Goal: Task Accomplishment & Management: Use online tool/utility

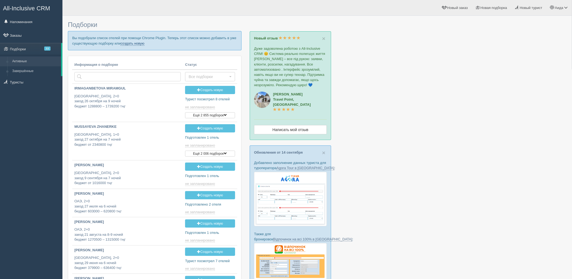
click at [142, 45] on link "создать новую" at bounding box center [133, 43] width 24 height 4
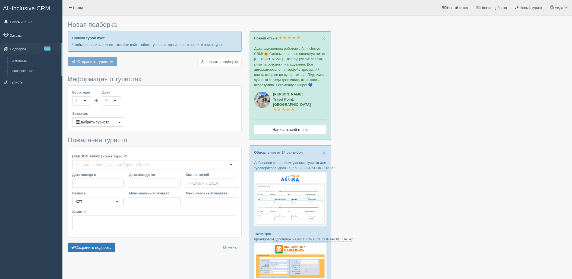
type input "7"
type input "1972500"
type input "2707700"
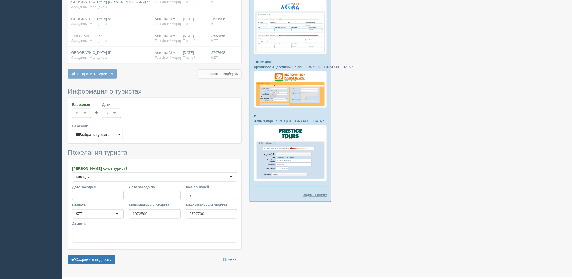
scroll to position [185, 0]
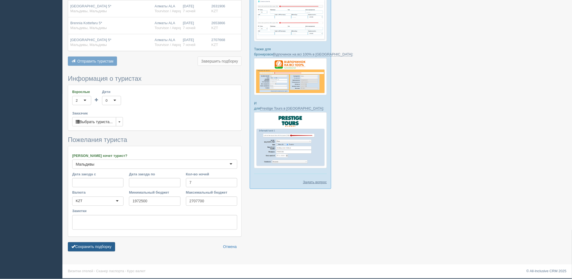
click at [112, 246] on button "Сохранить подборку" at bounding box center [91, 246] width 47 height 9
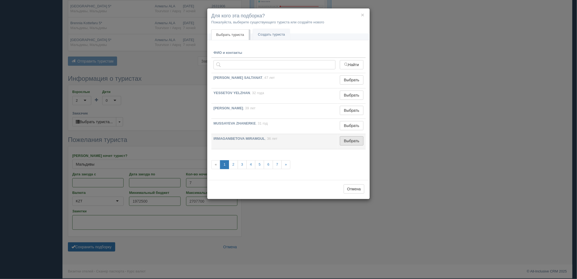
click at [356, 143] on button "Выбрать" at bounding box center [352, 140] width 24 height 9
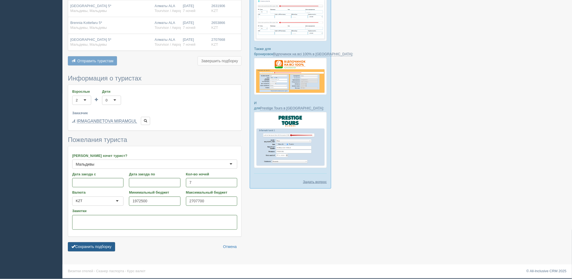
click at [92, 249] on button "Сохранить подборку" at bounding box center [91, 246] width 47 height 9
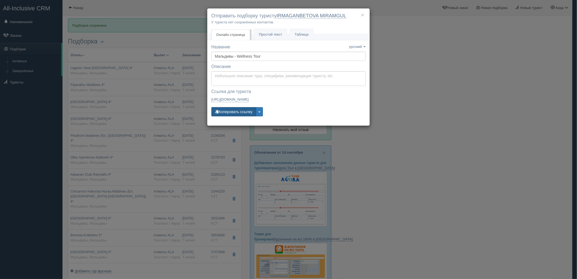
click at [237, 109] on button "Копировать ссылку" at bounding box center [233, 111] width 45 height 9
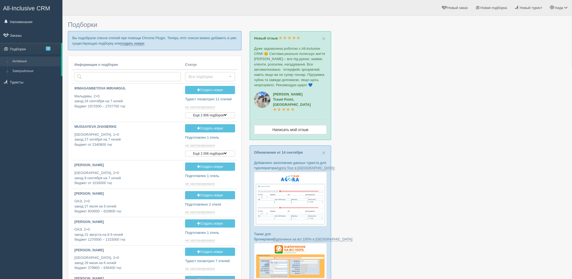
click at [139, 44] on link "создать новую" at bounding box center [133, 43] width 24 height 4
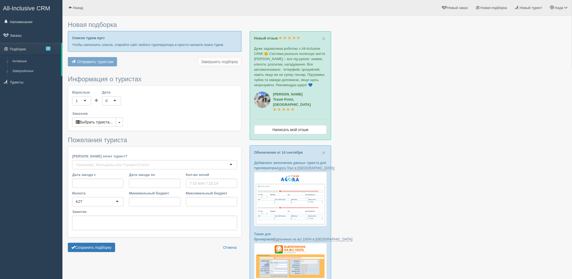
type input "6-7"
type input "1110600"
type input "1439900"
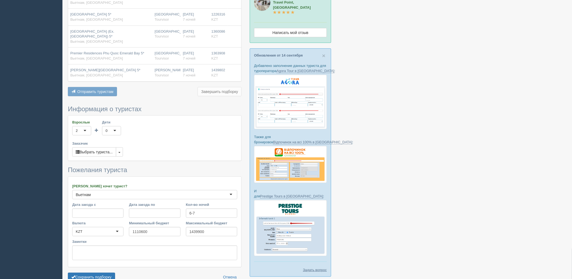
scroll to position [123, 0]
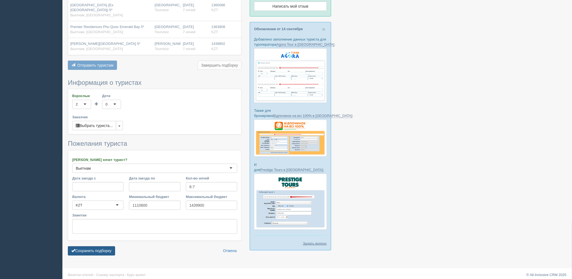
click at [97, 248] on button "Сохранить подборку" at bounding box center [91, 250] width 47 height 9
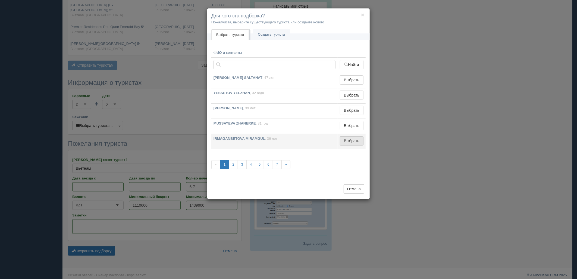
click at [359, 140] on button "Выбрать" at bounding box center [352, 140] width 24 height 9
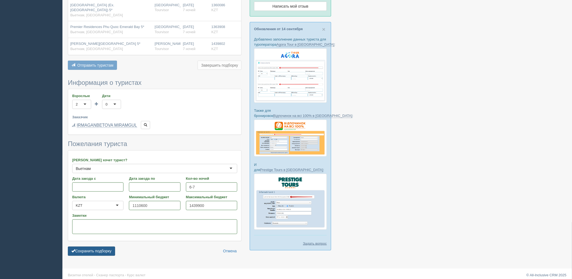
click at [108, 252] on button "Сохранить подборку" at bounding box center [91, 250] width 47 height 9
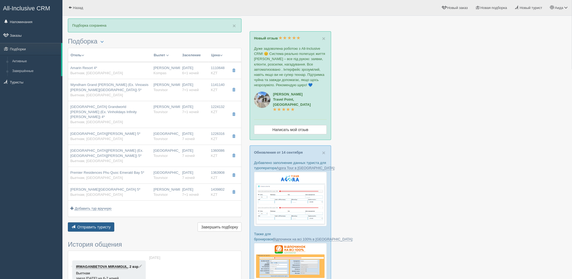
click at [96, 222] on button "Отправить туристу Отправить" at bounding box center [91, 226] width 46 height 9
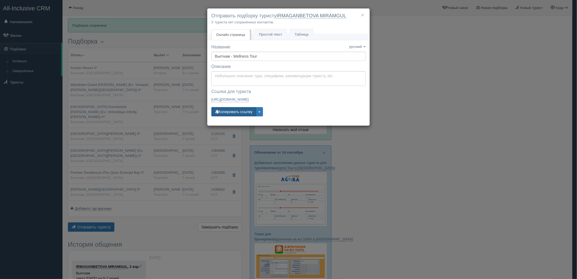
click at [240, 109] on button "Копировать ссылку" at bounding box center [233, 111] width 45 height 9
click at [233, 113] on button "Копировать ссылку" at bounding box center [233, 111] width 45 height 9
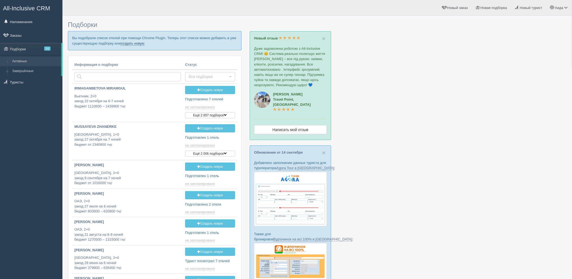
click at [134, 42] on link "создать новую" at bounding box center [133, 43] width 24 height 4
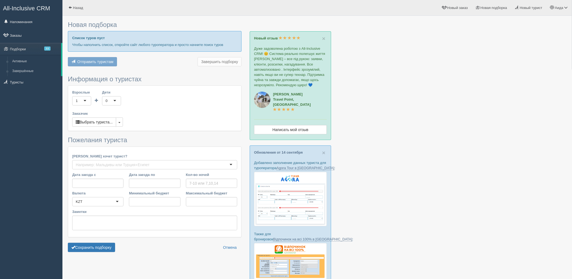
type input "6"
type input "895400"
type input "1278600"
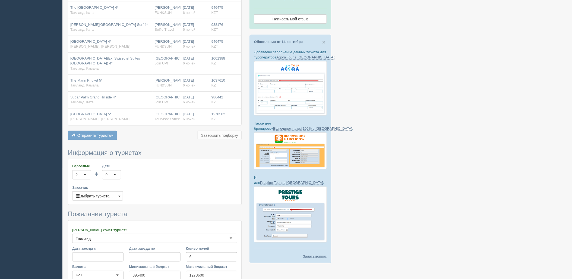
scroll to position [177, 0]
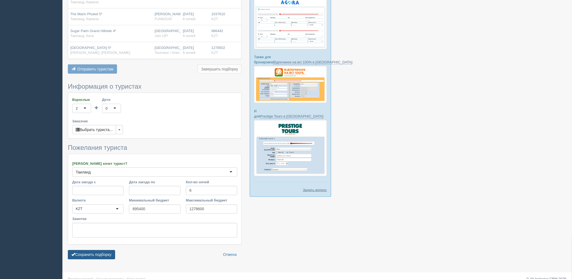
drag, startPoint x: 88, startPoint y: 258, endPoint x: 94, endPoint y: 256, distance: 6.3
click at [88, 257] on button "Сохранить подборку" at bounding box center [91, 254] width 47 height 9
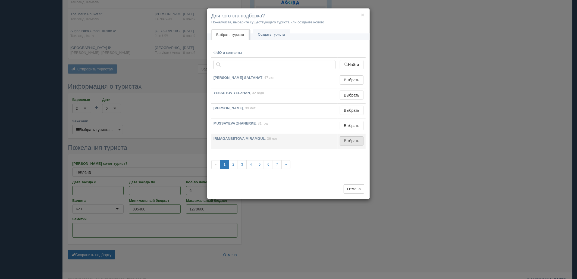
click at [355, 145] on button "Выбрать" at bounding box center [352, 140] width 24 height 9
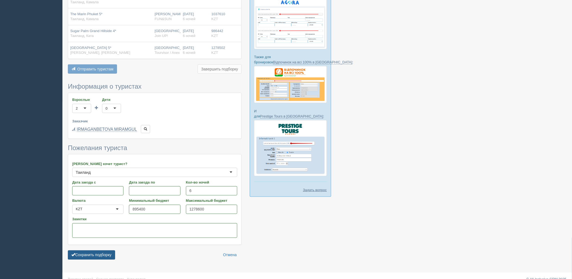
click at [106, 254] on button "Сохранить подборку" at bounding box center [91, 254] width 47 height 9
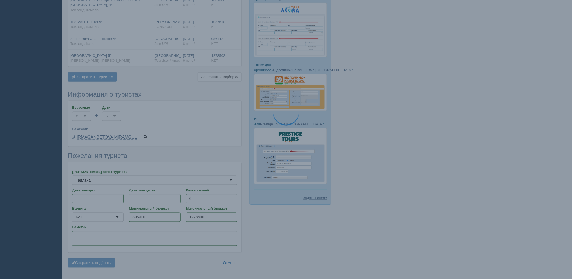
scroll to position [155, 0]
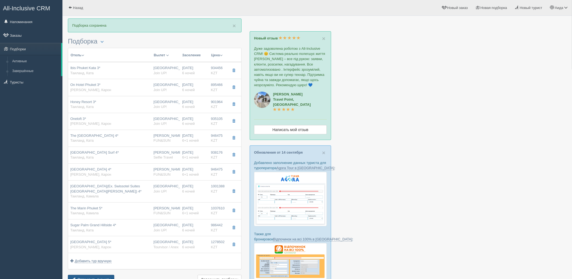
click at [97, 277] on button "Отправить туристу Отправить" at bounding box center [91, 279] width 46 height 9
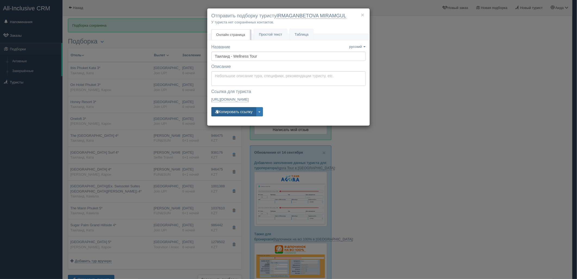
click at [240, 114] on button "Копировать ссылку" at bounding box center [233, 111] width 45 height 9
click at [221, 116] on button "Копировать ссылку" at bounding box center [233, 111] width 45 height 9
click at [391, 173] on div "× Отправить подборку туристу IRMAGANBETOVA MIRAMGUL У туриста нет сохранённых к…" at bounding box center [288, 139] width 577 height 279
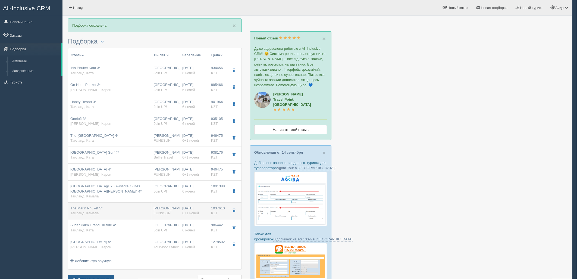
scroll to position [5, 0]
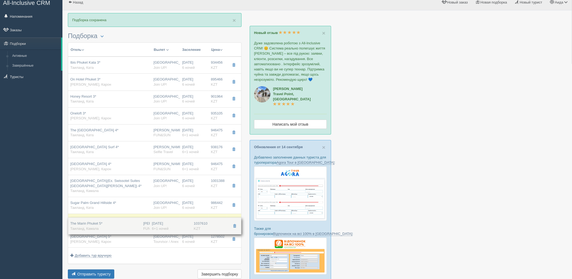
drag, startPoint x: 212, startPoint y: 204, endPoint x: 210, endPoint y: 225, distance: 20.5
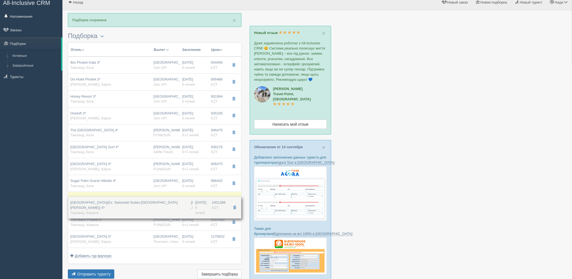
drag, startPoint x: 187, startPoint y: 186, endPoint x: 189, endPoint y: 207, distance: 21.6
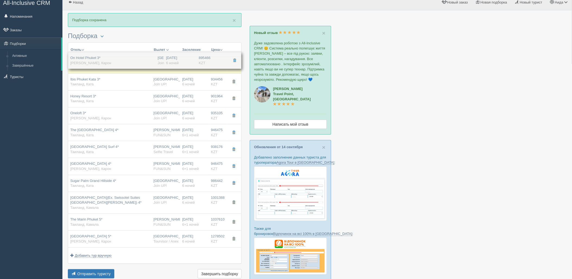
drag, startPoint x: 197, startPoint y: 86, endPoint x: 201, endPoint y: 57, distance: 29.3
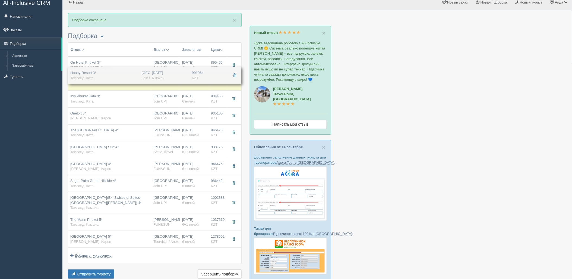
drag, startPoint x: 199, startPoint y: 104, endPoint x: 203, endPoint y: 81, distance: 23.9
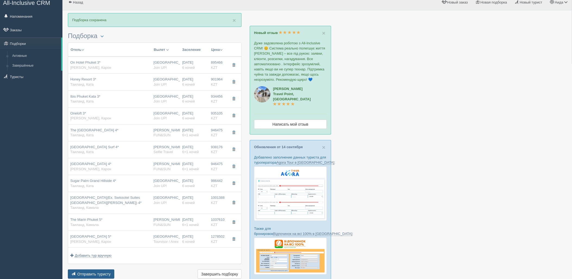
click at [113, 272] on button "Отправить туристу Отправить" at bounding box center [91, 273] width 46 height 9
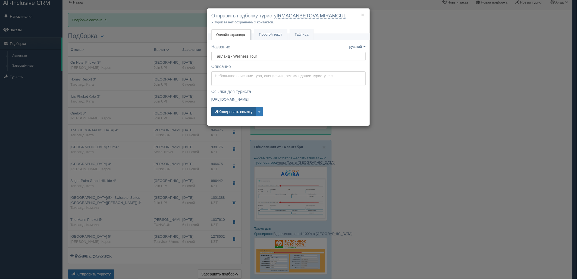
drag, startPoint x: 247, startPoint y: 114, endPoint x: 259, endPoint y: 128, distance: 17.7
click at [247, 114] on button "Копировать ссылку" at bounding box center [233, 111] width 45 height 9
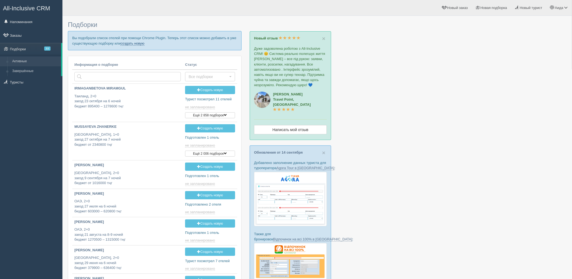
click at [127, 43] on link "создать новую" at bounding box center [133, 43] width 24 height 4
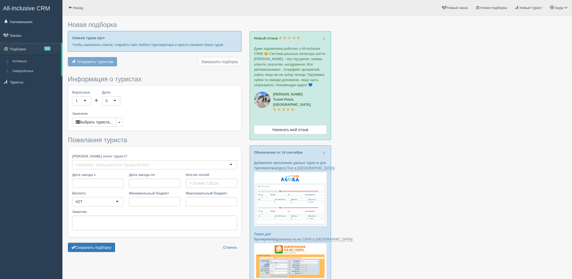
type input "6"
type input "793200"
type input "1180200"
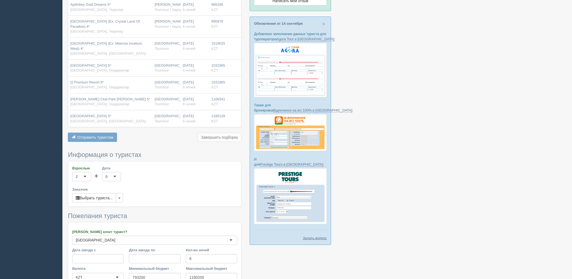
scroll to position [195, 0]
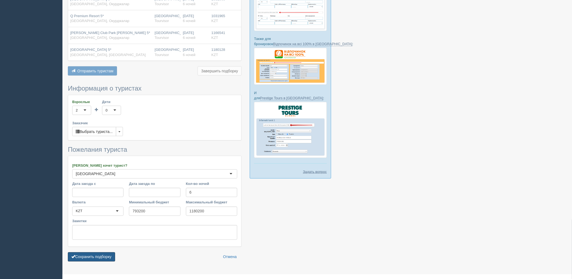
drag, startPoint x: 102, startPoint y: 250, endPoint x: 123, endPoint y: 245, distance: 22.1
click at [102, 252] on button "Сохранить подборку" at bounding box center [91, 256] width 47 height 9
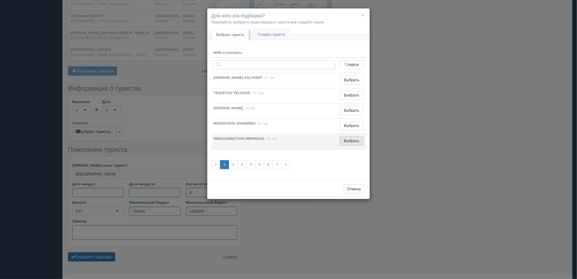
click at [352, 139] on button "Выбрать" at bounding box center [352, 140] width 24 height 9
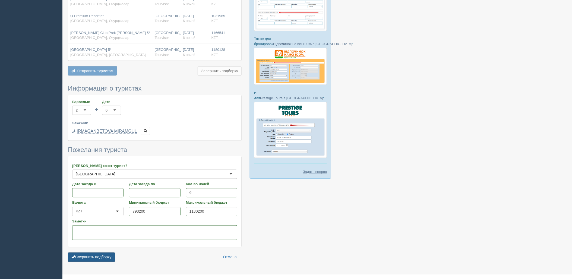
click at [92, 252] on button "Сохранить подборку" at bounding box center [91, 256] width 47 height 9
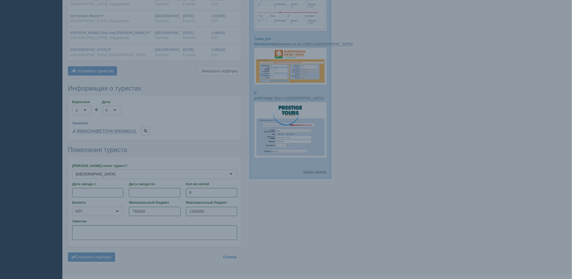
scroll to position [196, 0]
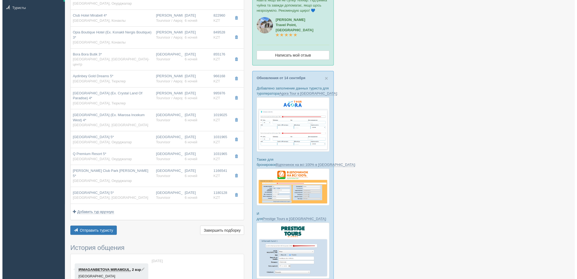
scroll to position [78, 0]
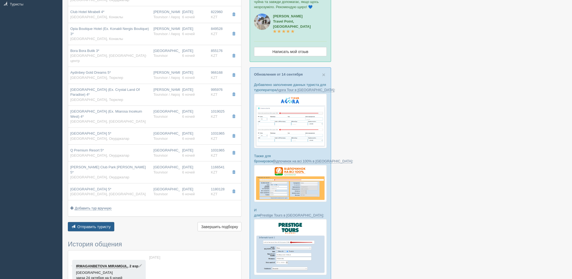
click at [100, 224] on span "Отправить туристу" at bounding box center [93, 226] width 33 height 4
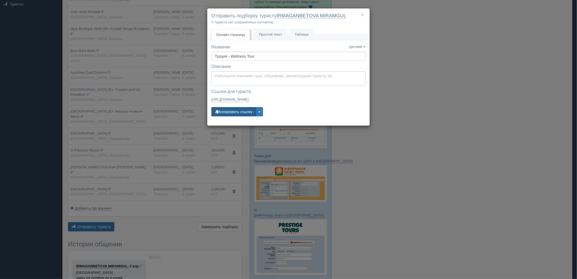
click at [231, 114] on button "Копировать ссылку" at bounding box center [233, 111] width 45 height 9
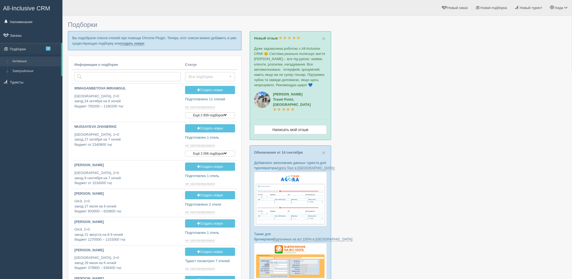
click at [130, 42] on link "создать новую" at bounding box center [133, 43] width 24 height 4
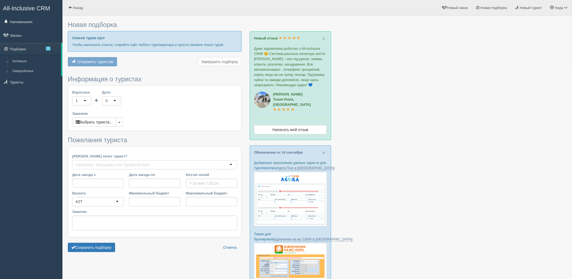
type input "7"
type input "1782600"
type input "2189500"
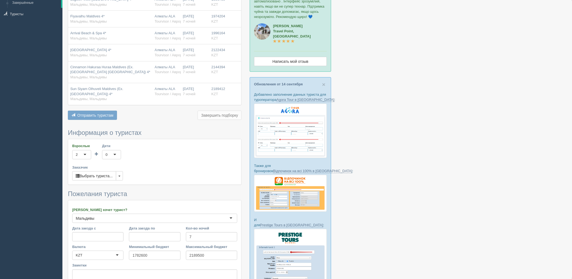
scroll to position [123, 0]
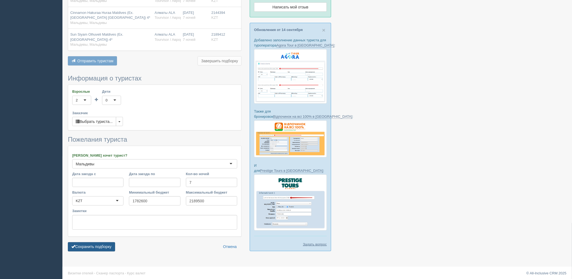
click at [96, 244] on button "Сохранить подборку" at bounding box center [91, 246] width 47 height 9
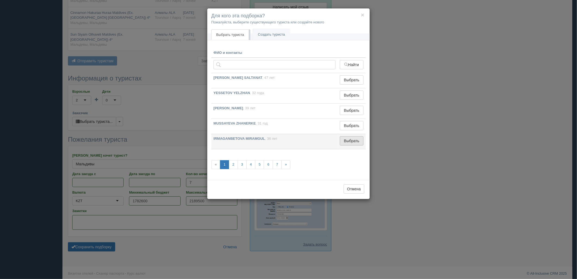
click at [354, 140] on button "Выбрать" at bounding box center [352, 140] width 24 height 9
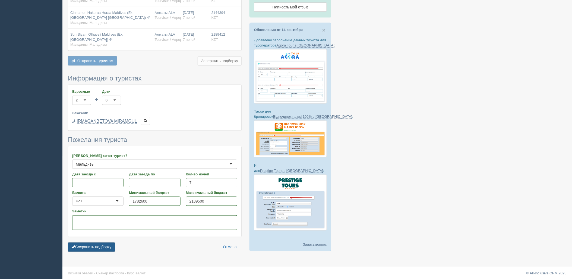
drag, startPoint x: 103, startPoint y: 243, endPoint x: 107, endPoint y: 245, distance: 5.1
click at [104, 243] on button "Сохранить подборку" at bounding box center [91, 246] width 47 height 9
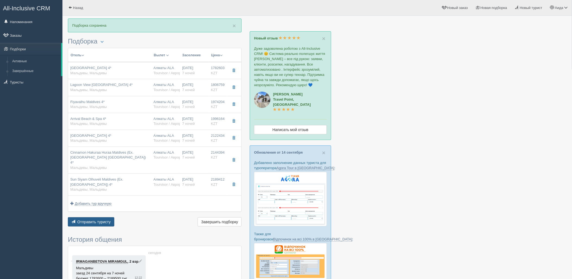
click at [87, 217] on button "Отправить туристу Отправить" at bounding box center [91, 221] width 46 height 9
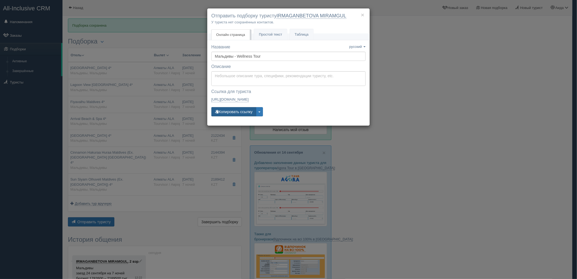
click at [227, 109] on button "Копировать ссылку" at bounding box center [233, 111] width 45 height 9
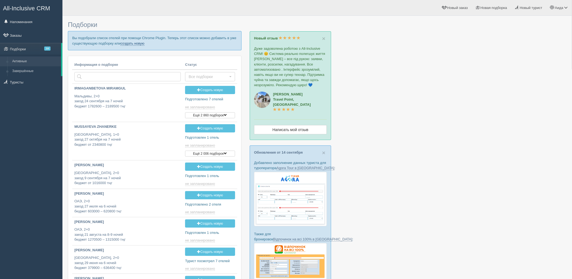
click at [129, 42] on link "создать новую" at bounding box center [133, 43] width 24 height 4
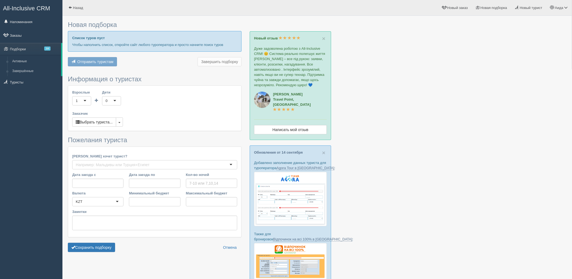
type input "7"
type input "2548400"
type input "3444500"
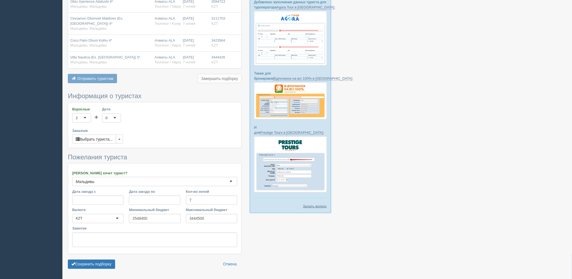
scroll to position [164, 0]
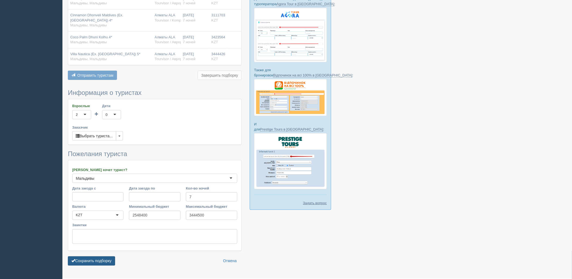
click at [92, 259] on button "Сохранить подборку" at bounding box center [91, 260] width 47 height 9
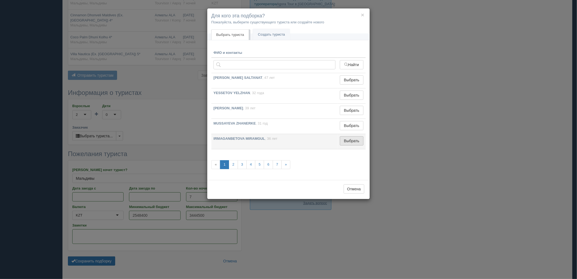
click at [352, 141] on button "Выбрать" at bounding box center [352, 140] width 24 height 9
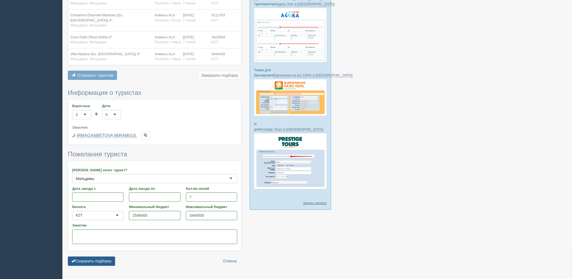
click at [89, 262] on button "Сохранить подборку" at bounding box center [91, 260] width 47 height 9
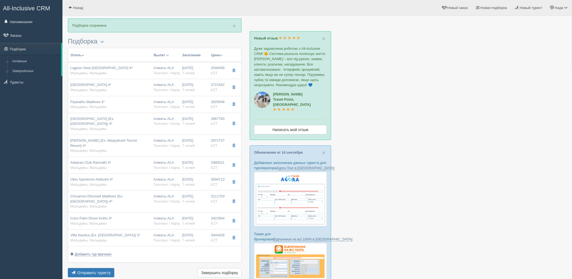
click at [109, 267] on div "Отель Разделить отели... Вылет Выезд Авиа Автобус Заселение Цена Дешёвые вначале" at bounding box center [155, 163] width 174 height 231
click at [110, 270] on button "Отправить туристу Отправить" at bounding box center [91, 272] width 46 height 9
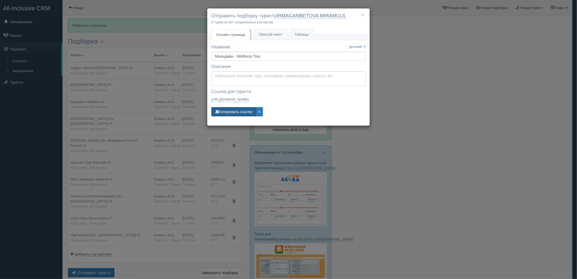
click at [226, 110] on button "Копировать ссылку" at bounding box center [233, 111] width 45 height 9
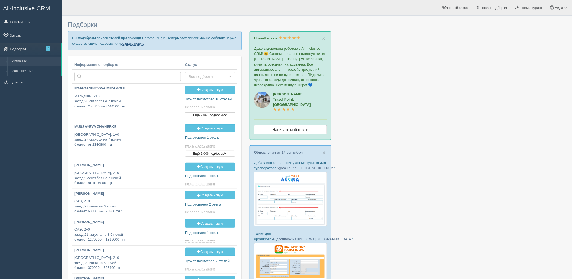
click at [133, 44] on link "создать новую" at bounding box center [133, 43] width 24 height 4
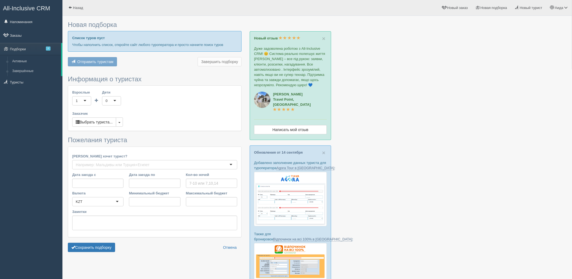
type input "4"
type input "1829700"
type input "2069300"
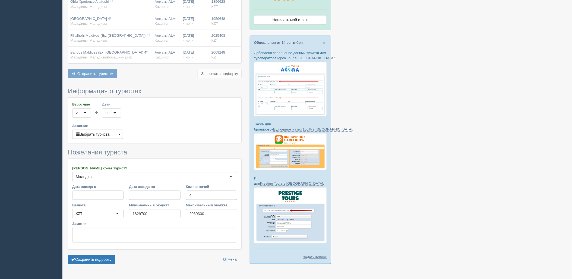
scroll to position [123, 0]
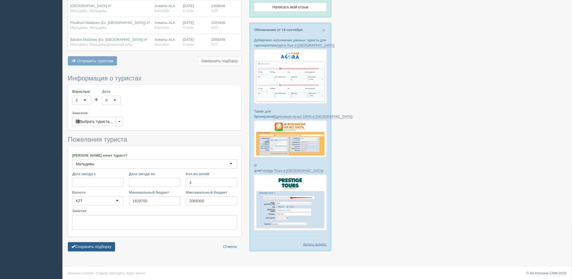
click at [94, 251] on button "Сохранить подборку" at bounding box center [91, 246] width 47 height 9
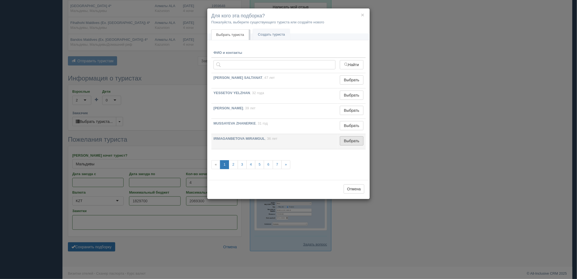
click at [342, 140] on button "Выбрать" at bounding box center [352, 140] width 24 height 9
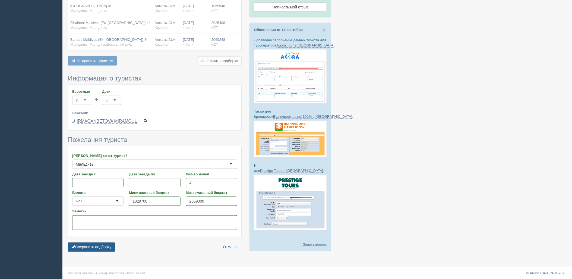
click at [91, 249] on button "Сохранить подборку" at bounding box center [91, 246] width 47 height 9
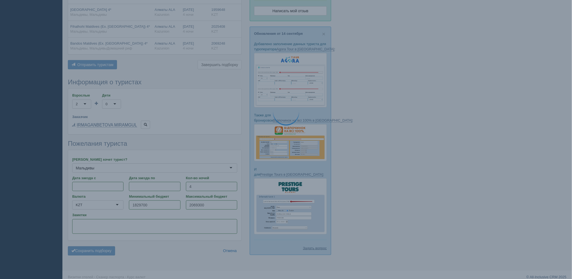
scroll to position [93, 0]
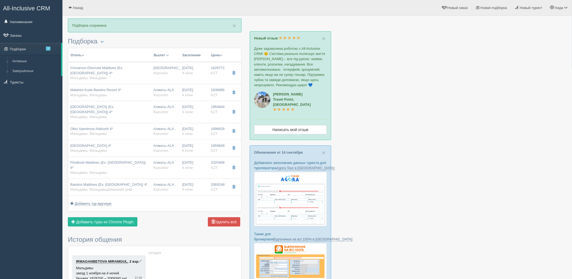
click at [0, 0] on span "Отправить туристу" at bounding box center [0, 0] width 0 height 0
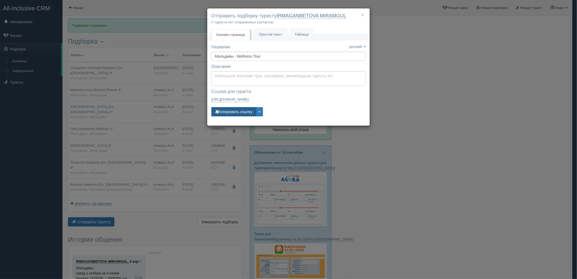
click at [224, 112] on button "Копировать ссылку" at bounding box center [233, 111] width 45 height 9
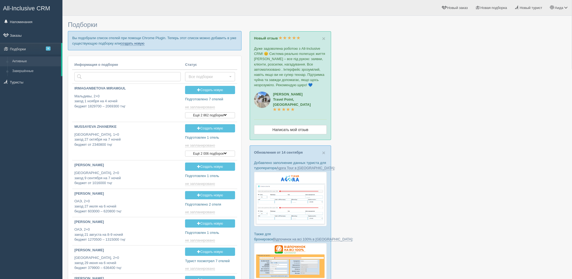
drag, startPoint x: 132, startPoint y: 43, endPoint x: 137, endPoint y: 45, distance: 5.2
click at [132, 43] on link "создать новую" at bounding box center [133, 43] width 24 height 4
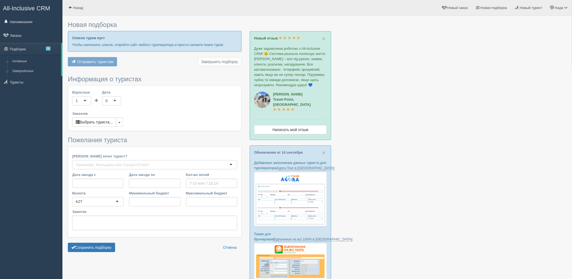
type input "7"
type input "2190200"
type input "3839800"
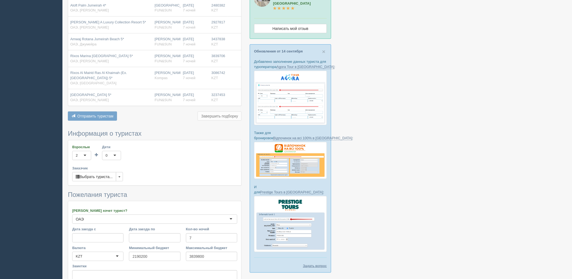
scroll to position [151, 0]
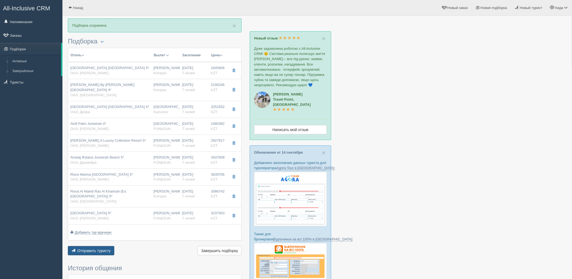
click at [102, 248] on span "Отправить туристу" at bounding box center [93, 250] width 33 height 4
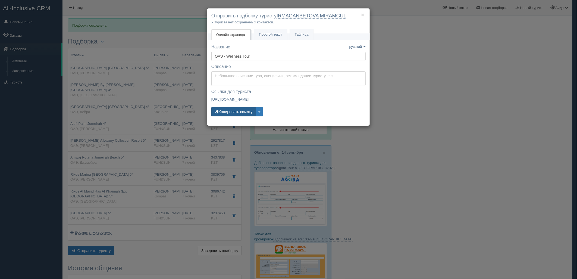
click at [241, 116] on button "Копировать ссылку" at bounding box center [233, 111] width 45 height 9
click at [427, 137] on div "× Отправить подборку туристу IRMAGANBETOVA MIRAMGUL У туриста нет сохранённых к…" at bounding box center [288, 139] width 577 height 279
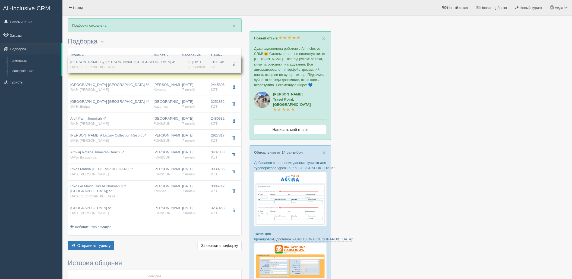
drag, startPoint x: 191, startPoint y: 85, endPoint x: 195, endPoint y: 62, distance: 22.3
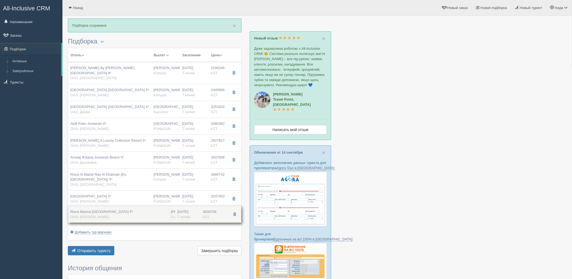
drag, startPoint x: 205, startPoint y: 173, endPoint x: 204, endPoint y: 217, distance: 44.0
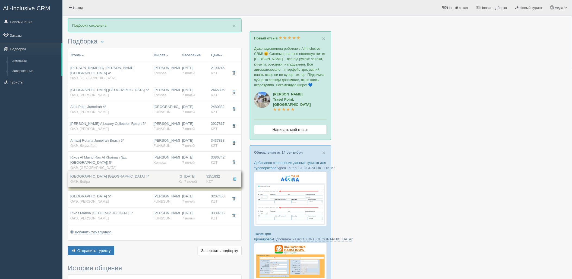
drag, startPoint x: 205, startPoint y: 108, endPoint x: 206, endPoint y: 182, distance: 74.5
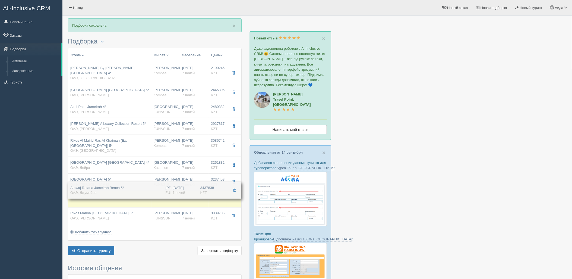
drag, startPoint x: 208, startPoint y: 137, endPoint x: 206, endPoint y: 189, distance: 51.9
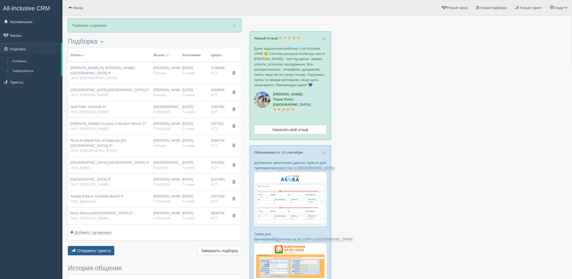
click at [113, 246] on button "Отправить туристу Отправить" at bounding box center [91, 250] width 46 height 9
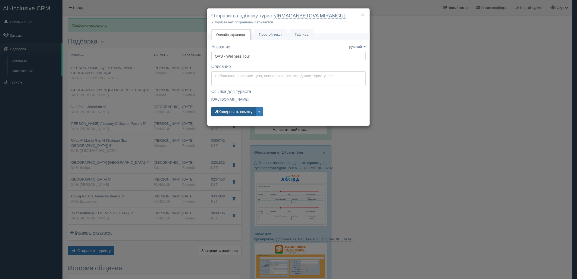
click at [229, 112] on button "Копировать ссылку" at bounding box center [233, 111] width 45 height 9
drag, startPoint x: 247, startPoint y: 109, endPoint x: 265, endPoint y: 108, distance: 18.5
click at [247, 109] on button "Копировать ссылку" at bounding box center [233, 111] width 45 height 9
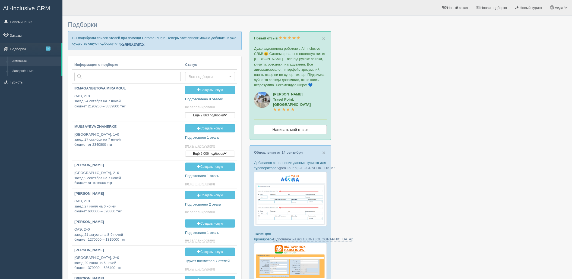
click at [142, 43] on link "создать новую" at bounding box center [133, 43] width 24 height 4
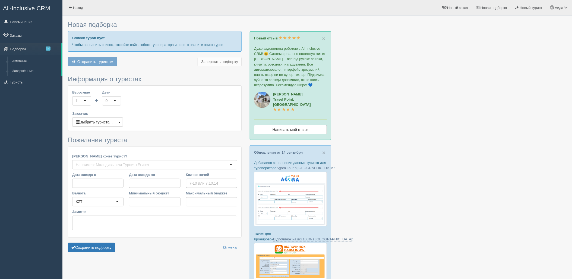
type input "6-7"
type input "1992900"
type input "3233100"
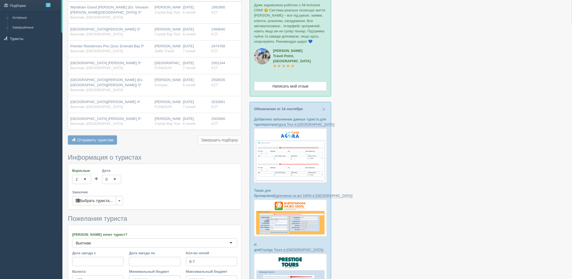
scroll to position [108, 0]
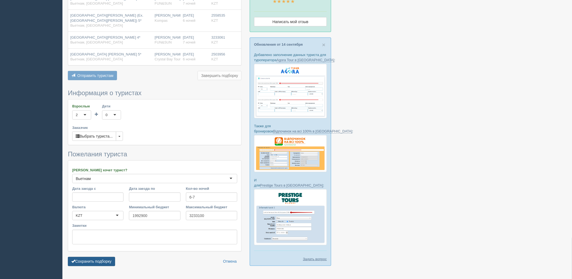
click at [102, 258] on button "Сохранить подборку" at bounding box center [91, 261] width 47 height 9
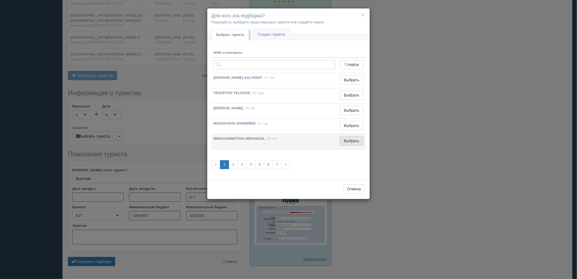
click at [357, 139] on button "Выбрать" at bounding box center [352, 140] width 24 height 9
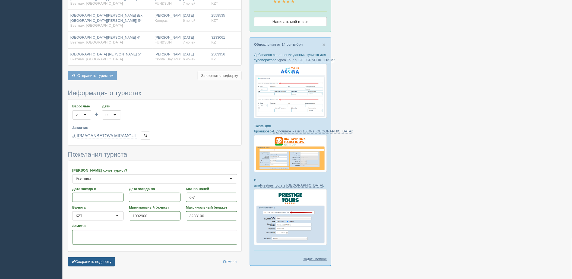
click at [106, 264] on button "Сохранить подборку" at bounding box center [91, 261] width 47 height 9
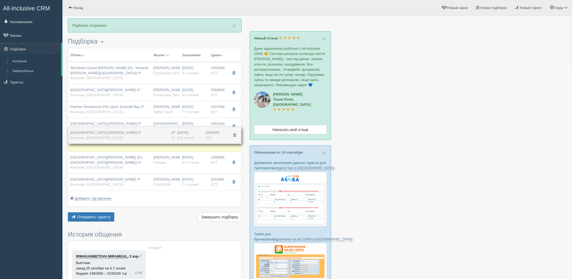
drag, startPoint x: 190, startPoint y: 184, endPoint x: 199, endPoint y: 137, distance: 47.9
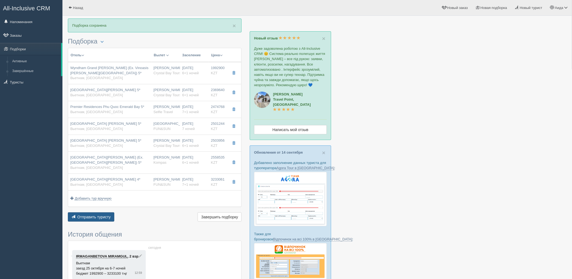
click at [93, 217] on span "Отправить туристу" at bounding box center [93, 217] width 33 height 4
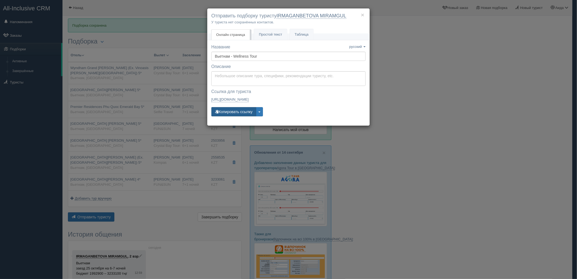
click at [231, 113] on button "Копировать ссылку" at bounding box center [233, 111] width 45 height 9
click at [434, 109] on div "× Отправить подборку туристу IRMAGANBETOVA MIRAMGUL У туриста нет сохранённых к…" at bounding box center [288, 139] width 577 height 279
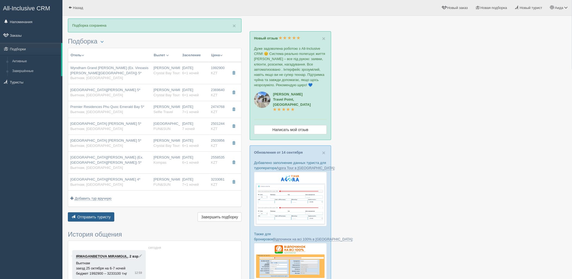
click at [101, 217] on span "Отправить туристу" at bounding box center [93, 217] width 33 height 4
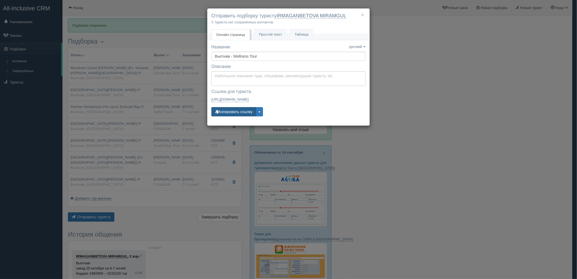
click at [240, 109] on button "Копировать ссылку" at bounding box center [233, 111] width 45 height 9
